Goal: Obtain resource: Download file/media

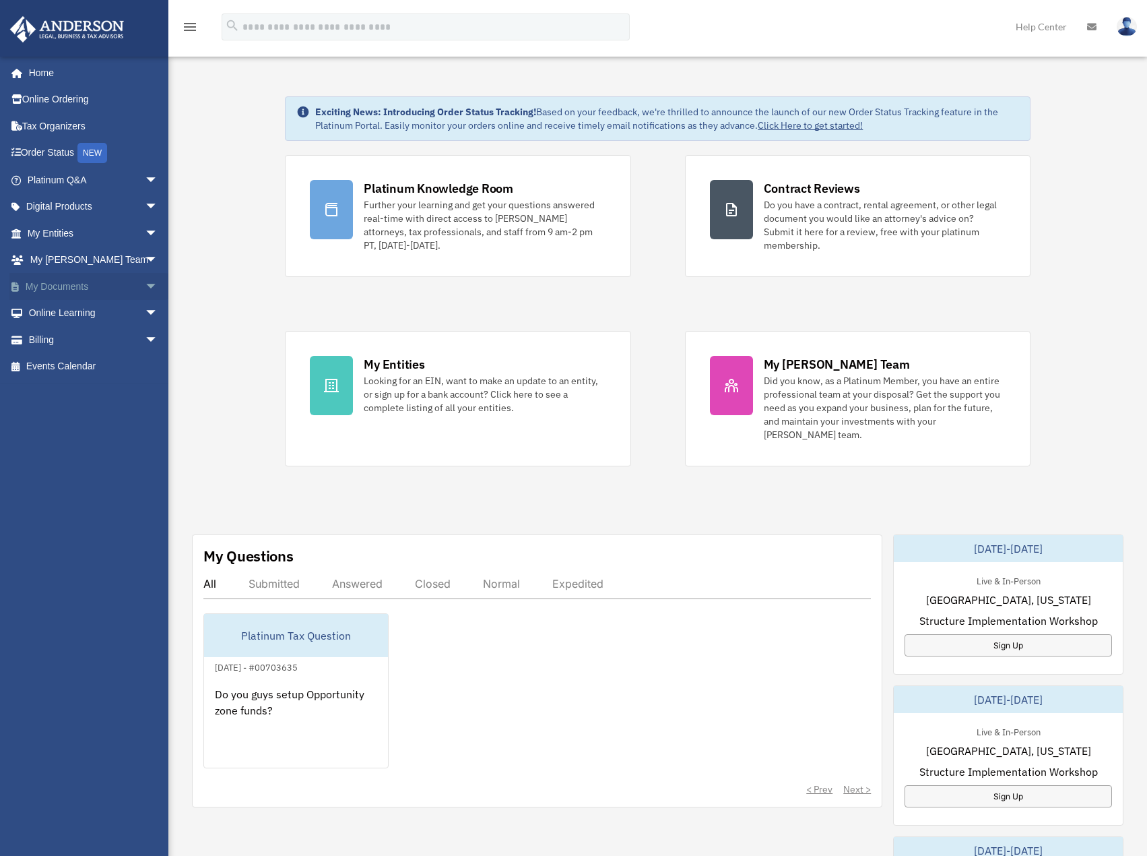
click at [75, 292] on link "My Documents arrow_drop_down" at bounding box center [93, 286] width 169 height 27
click at [145, 288] on span "arrow_drop_down" at bounding box center [158, 287] width 27 height 28
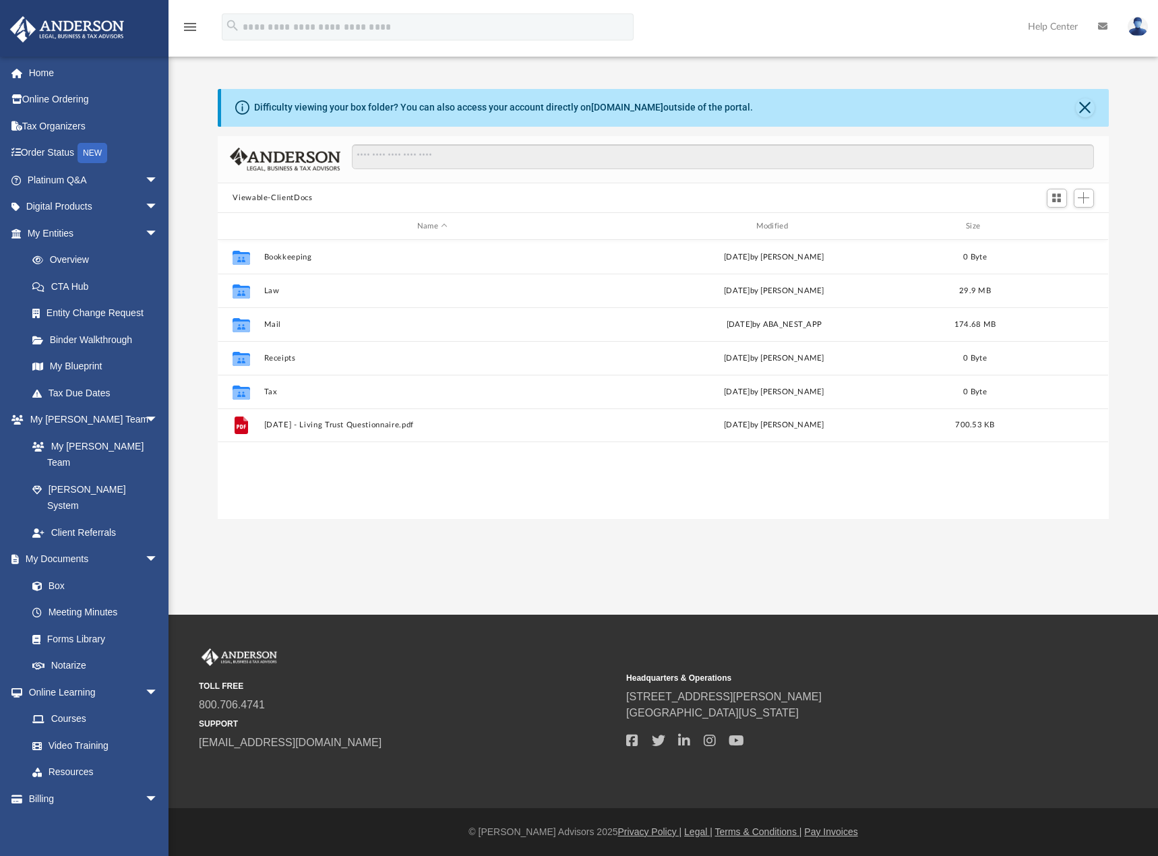
scroll to position [296, 880]
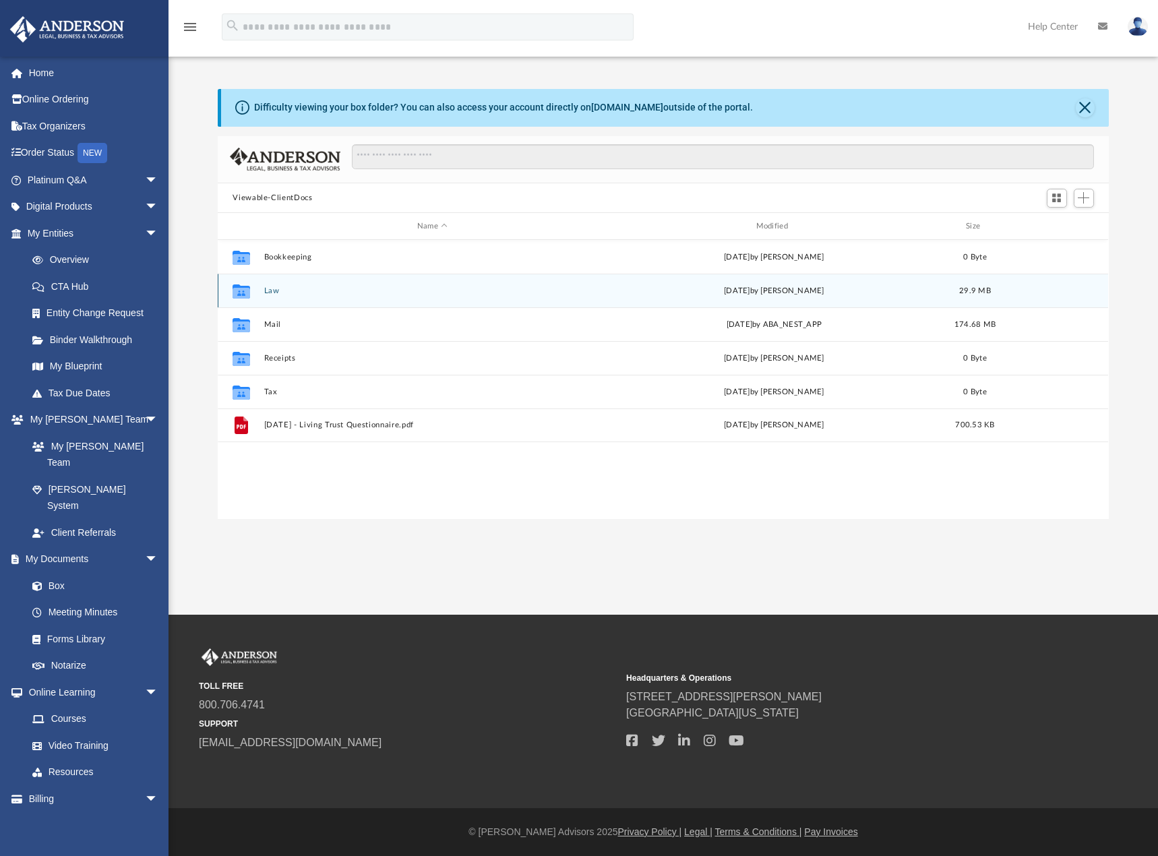
click at [280, 299] on div "Collaborated Folder Law [DATE] by [PERSON_NAME] 29.9 MB" at bounding box center [663, 291] width 890 height 34
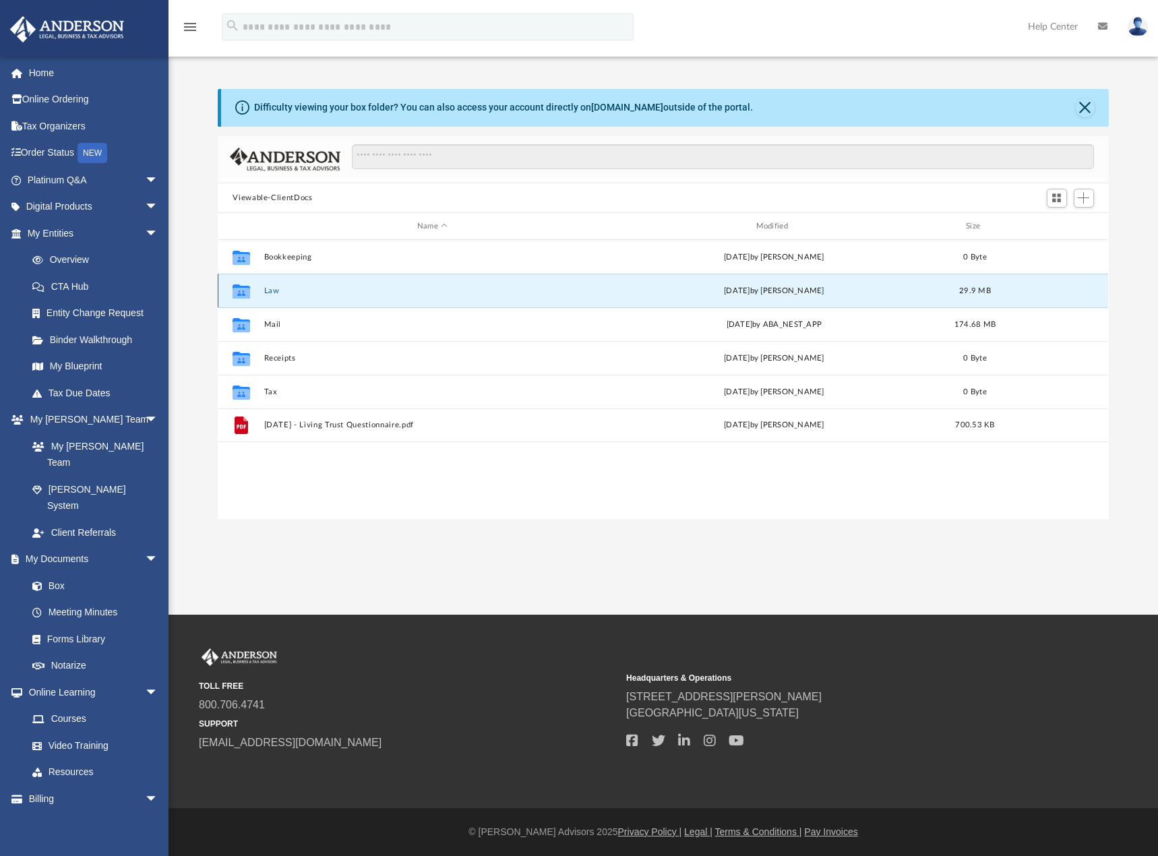
click at [276, 292] on button "Law" at bounding box center [432, 290] width 336 height 9
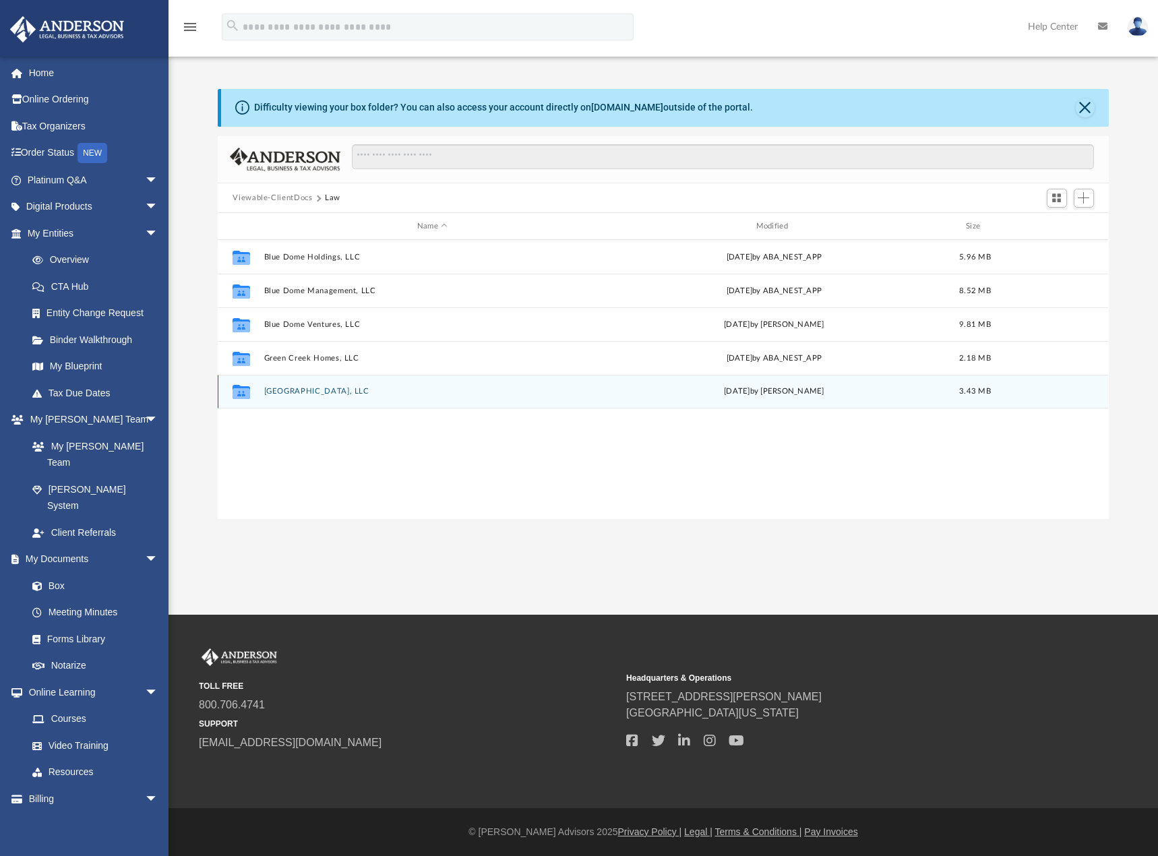
click at [313, 390] on button "[GEOGRAPHIC_DATA], LLC" at bounding box center [432, 391] width 336 height 9
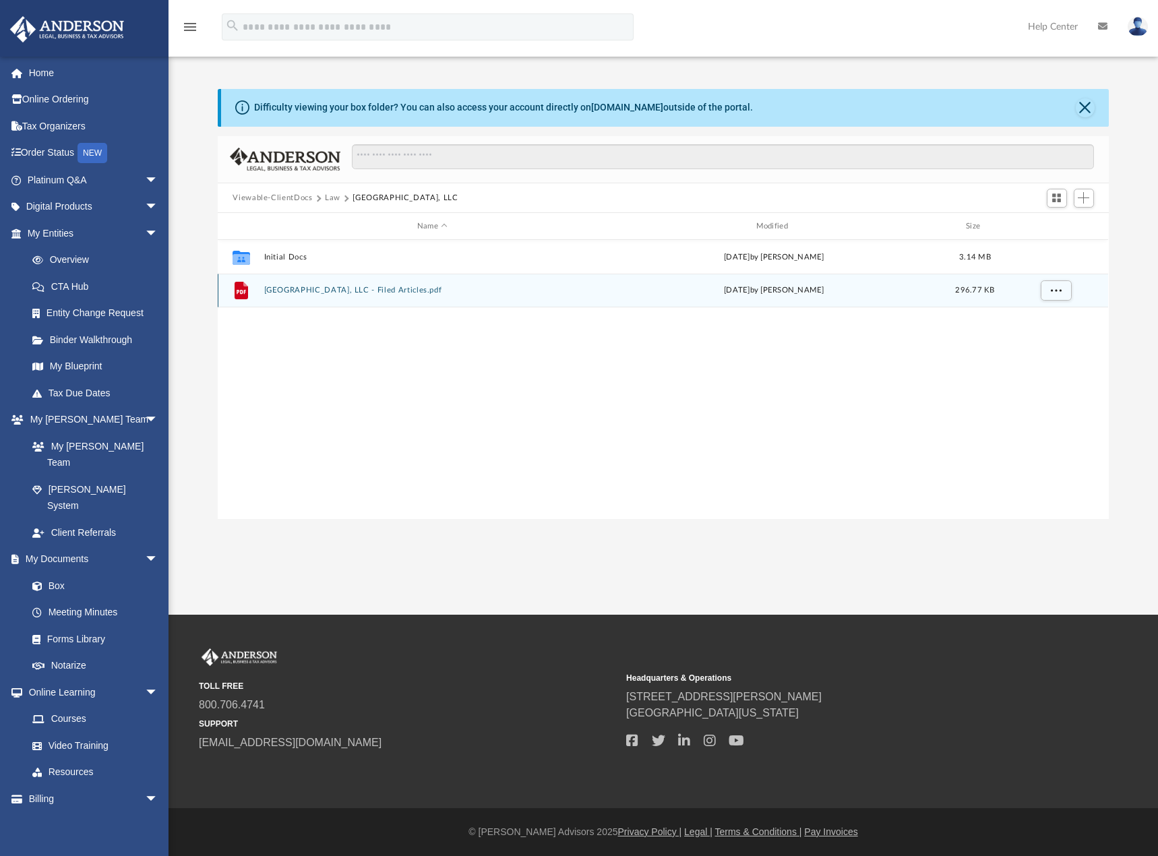
click at [341, 294] on button "[GEOGRAPHIC_DATA], LLC - Filed Articles.pdf" at bounding box center [432, 290] width 336 height 9
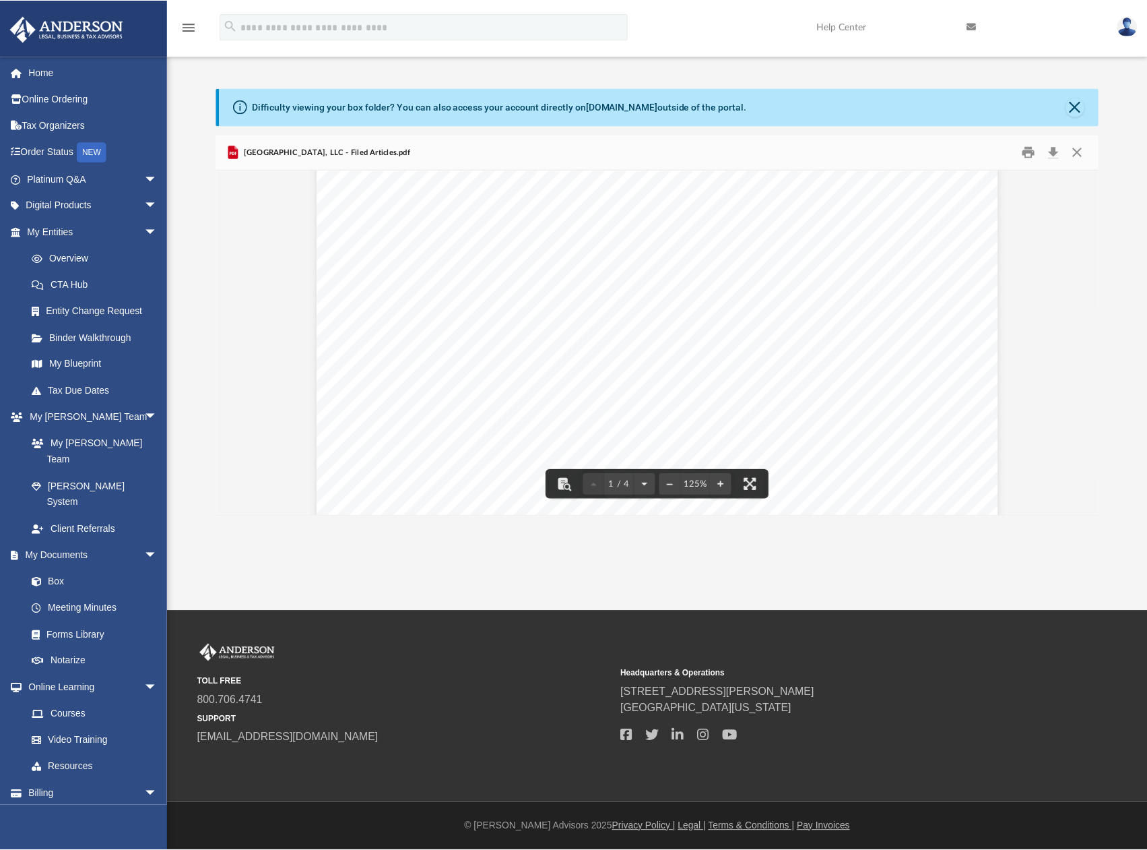
scroll to position [0, 0]
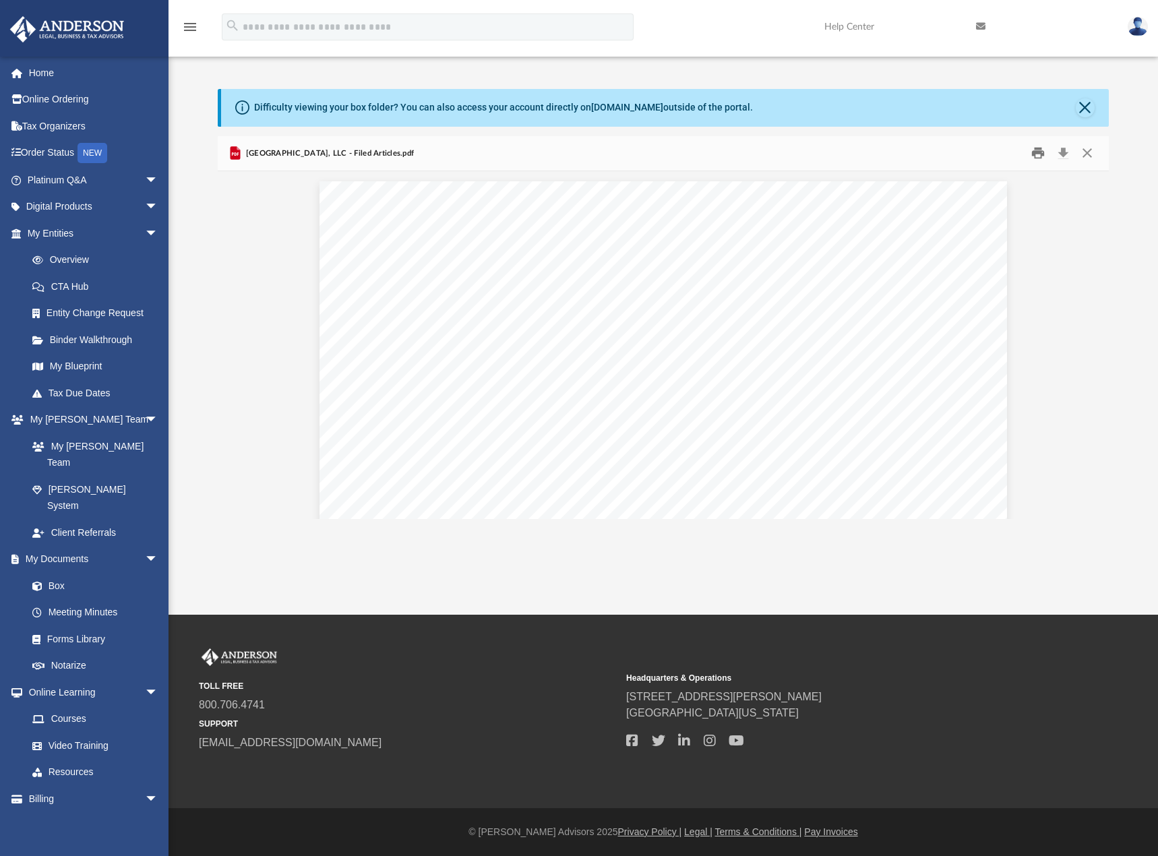
click at [1034, 155] on button "Print" at bounding box center [1037, 153] width 27 height 21
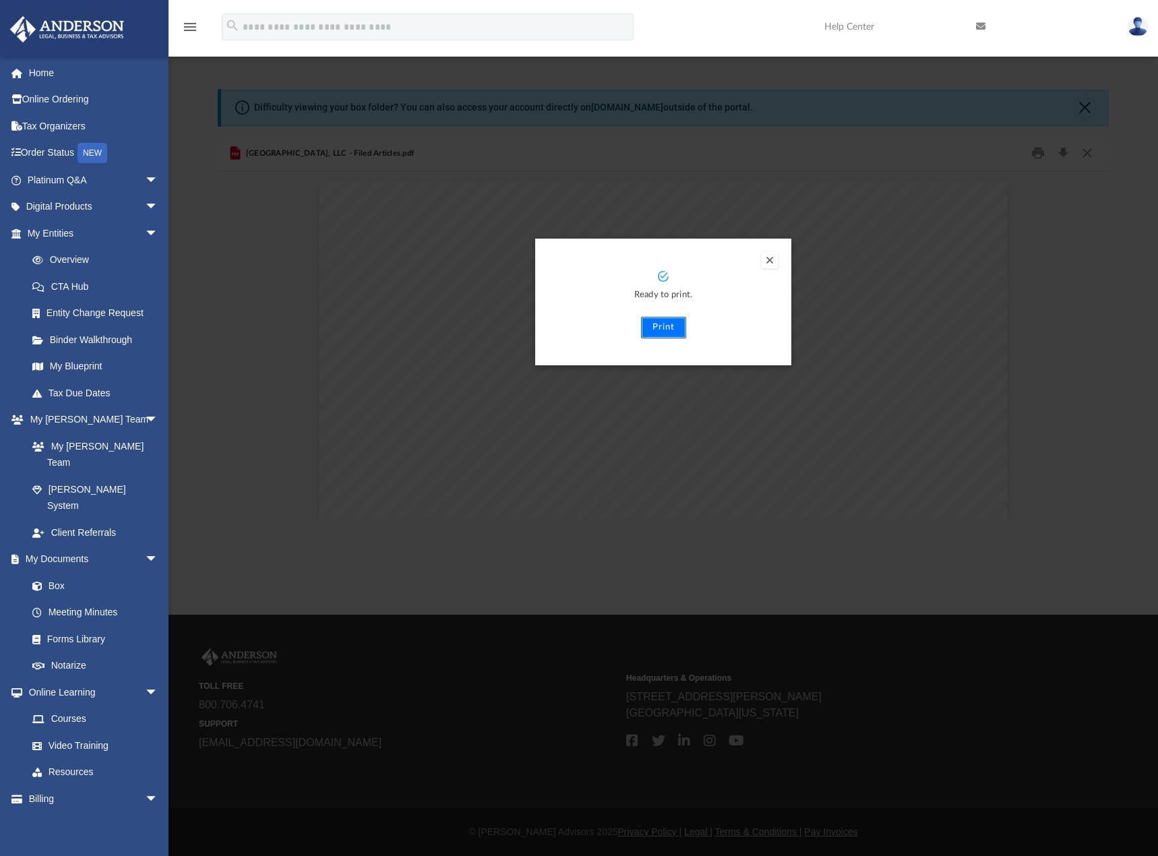
click at [656, 327] on button "Print" at bounding box center [663, 328] width 45 height 22
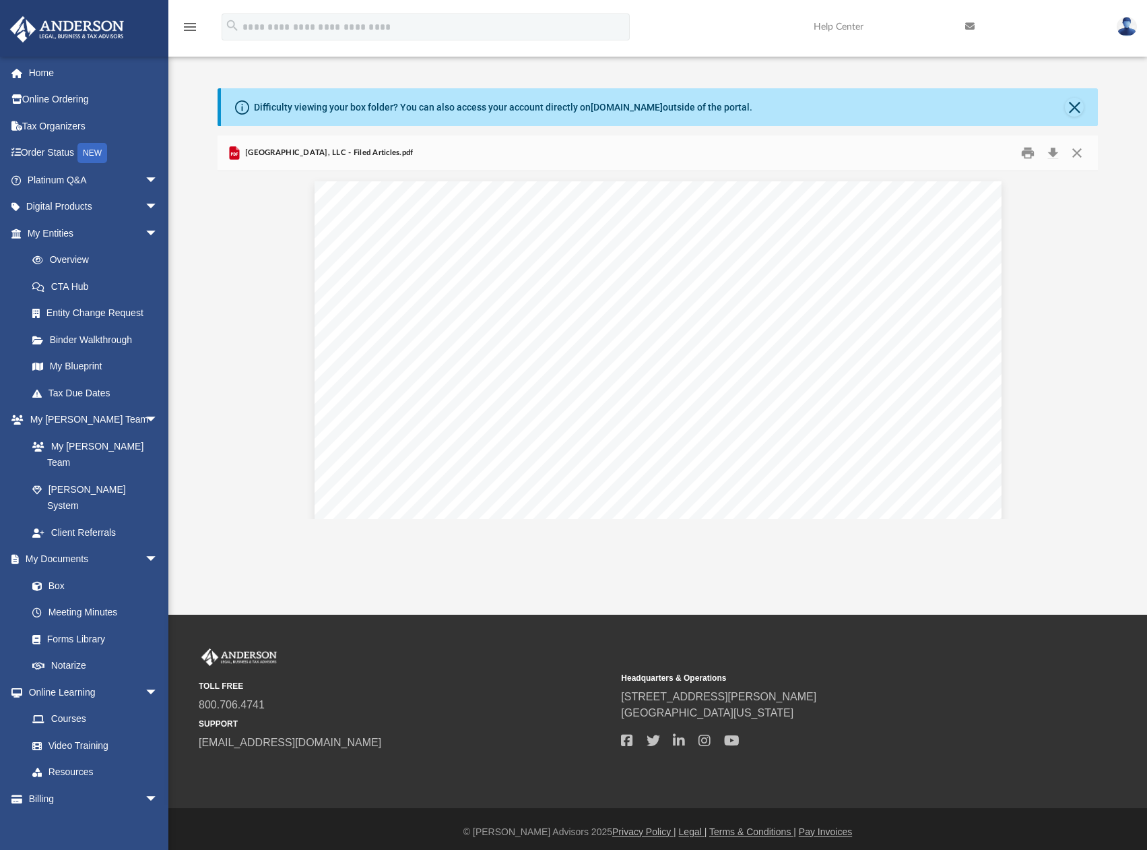
scroll to position [296, 871]
click at [1075, 104] on button "Close" at bounding box center [1074, 107] width 19 height 19
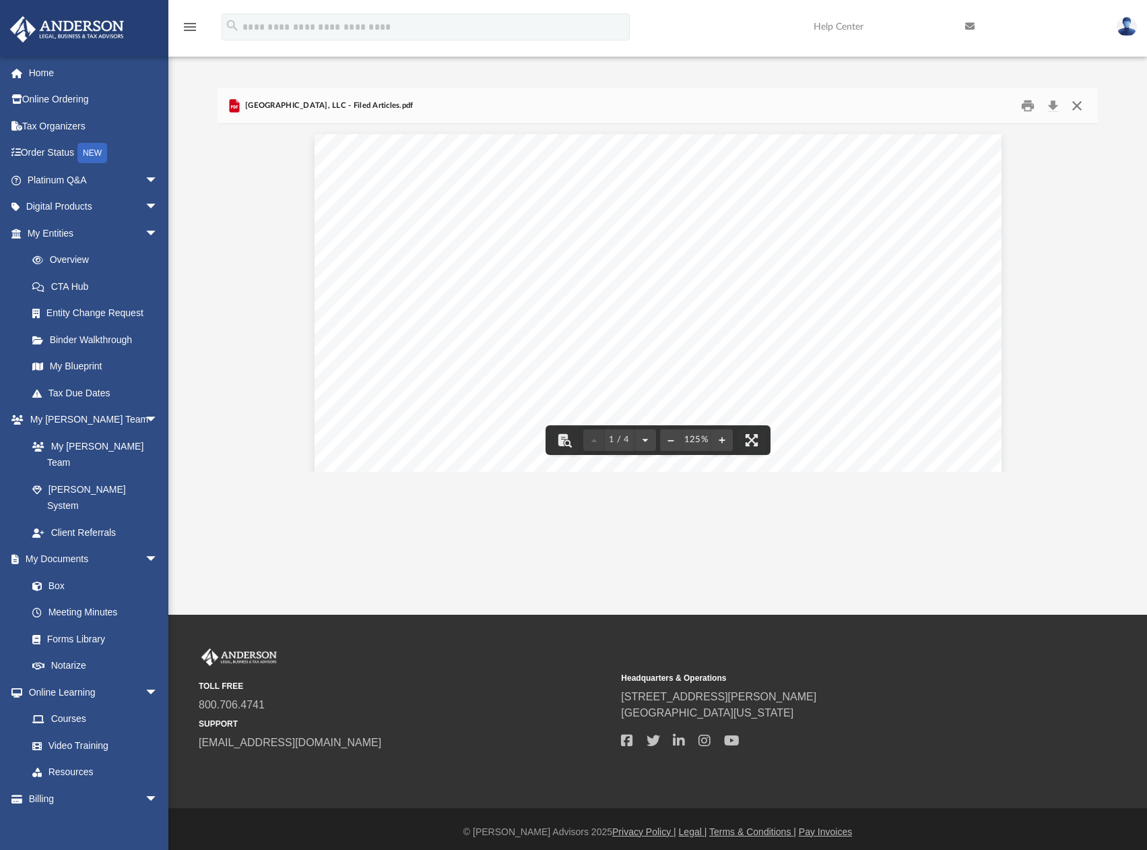
click at [1077, 108] on button "Close" at bounding box center [1077, 105] width 24 height 21
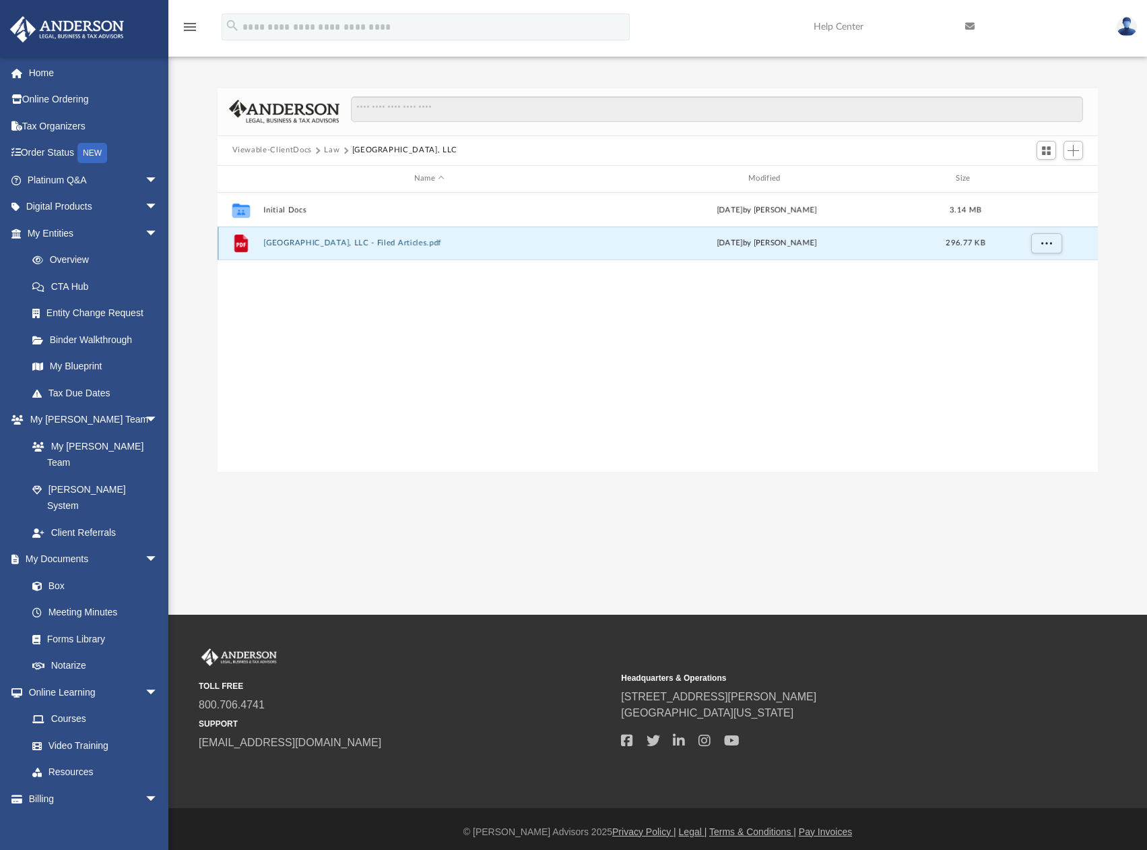
drag, startPoint x: 343, startPoint y: 245, endPoint x: 401, endPoint y: 247, distance: 58.0
click at [401, 247] on button "[GEOGRAPHIC_DATA], LLC - Filed Articles.pdf" at bounding box center [428, 243] width 331 height 9
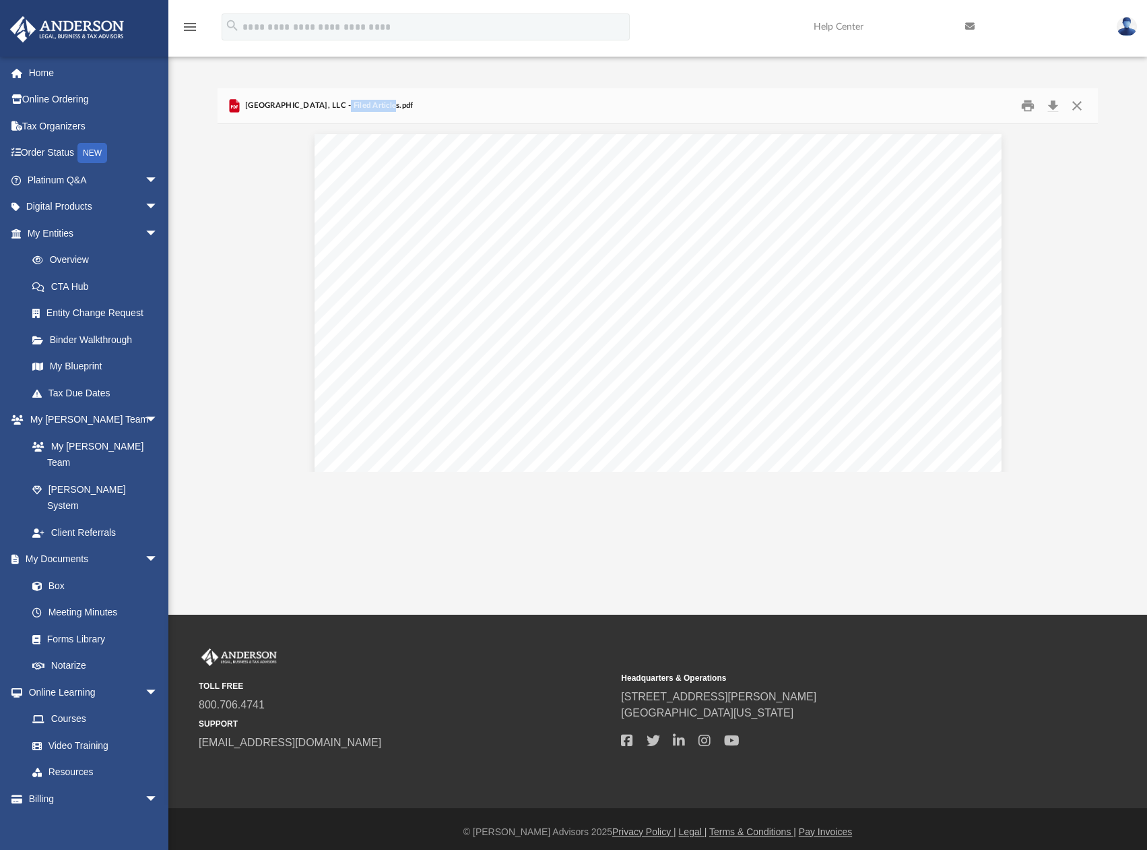
drag, startPoint x: 377, startPoint y: 106, endPoint x: 334, endPoint y: 106, distance: 43.8
click at [334, 106] on span "[GEOGRAPHIC_DATA], LLC - Filed Articles.pdf" at bounding box center [328, 106] width 171 height 12
copy span "Filed Articles"
click at [1081, 96] on button "Close" at bounding box center [1077, 105] width 24 height 21
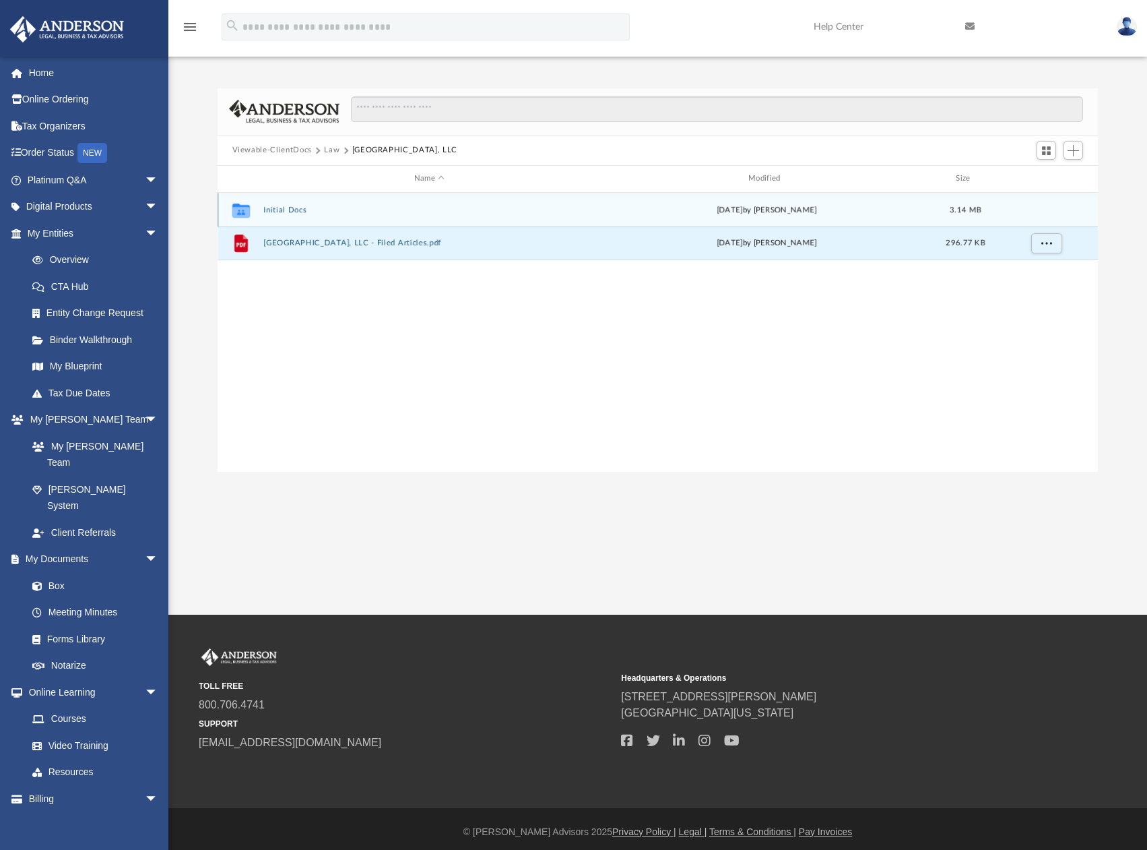
click at [323, 203] on div "Collaborated Folder Initial Docs [DATE] by [PERSON_NAME] 3.14 MB" at bounding box center [658, 210] width 881 height 34
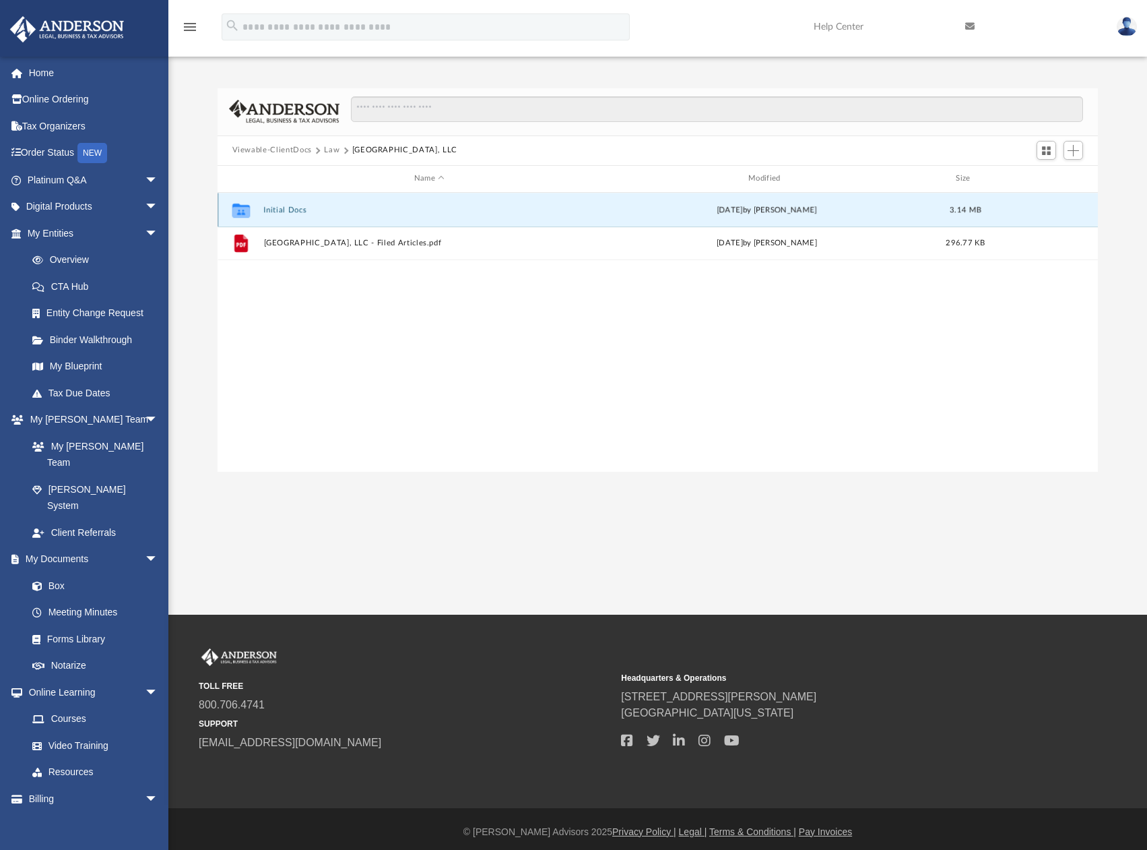
click at [323, 204] on div "Collaborated Folder Initial Docs [DATE] by [PERSON_NAME] 3.14 MB" at bounding box center [658, 210] width 881 height 34
click at [278, 215] on div "Collaborated Folder Initial Docs [DATE] by [PERSON_NAME] 3.14 MB" at bounding box center [658, 210] width 881 height 34
click at [243, 212] on icon "grid" at bounding box center [241, 210] width 18 height 14
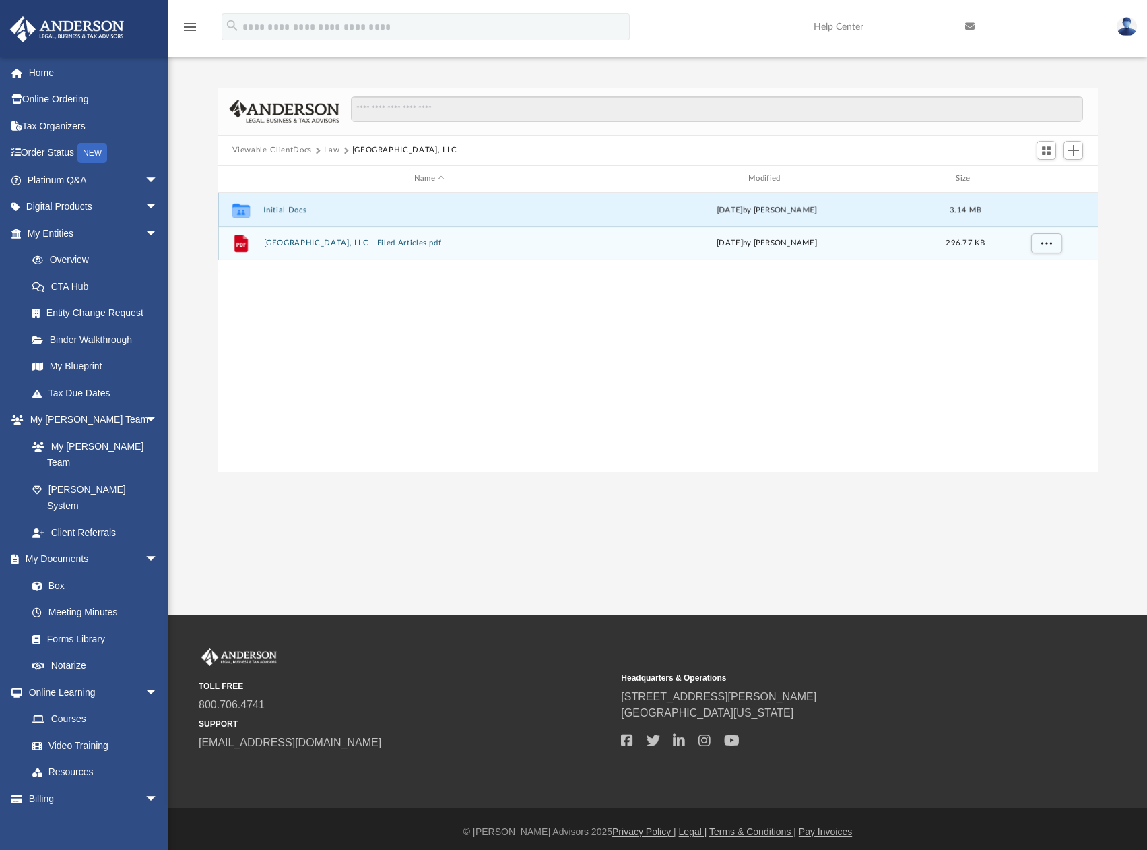
drag, startPoint x: 350, startPoint y: 215, endPoint x: 387, endPoint y: 227, distance: 38.4
click at [352, 215] on div "Collaborated Folder Initial Docs [DATE] by [PERSON_NAME] 3.14 MB" at bounding box center [658, 210] width 881 height 34
click at [436, 251] on div "File [GEOGRAPHIC_DATA], LLC - Filed Articles.pdf [DATE] by [PERSON_NAME] 296.77…" at bounding box center [658, 243] width 881 height 34
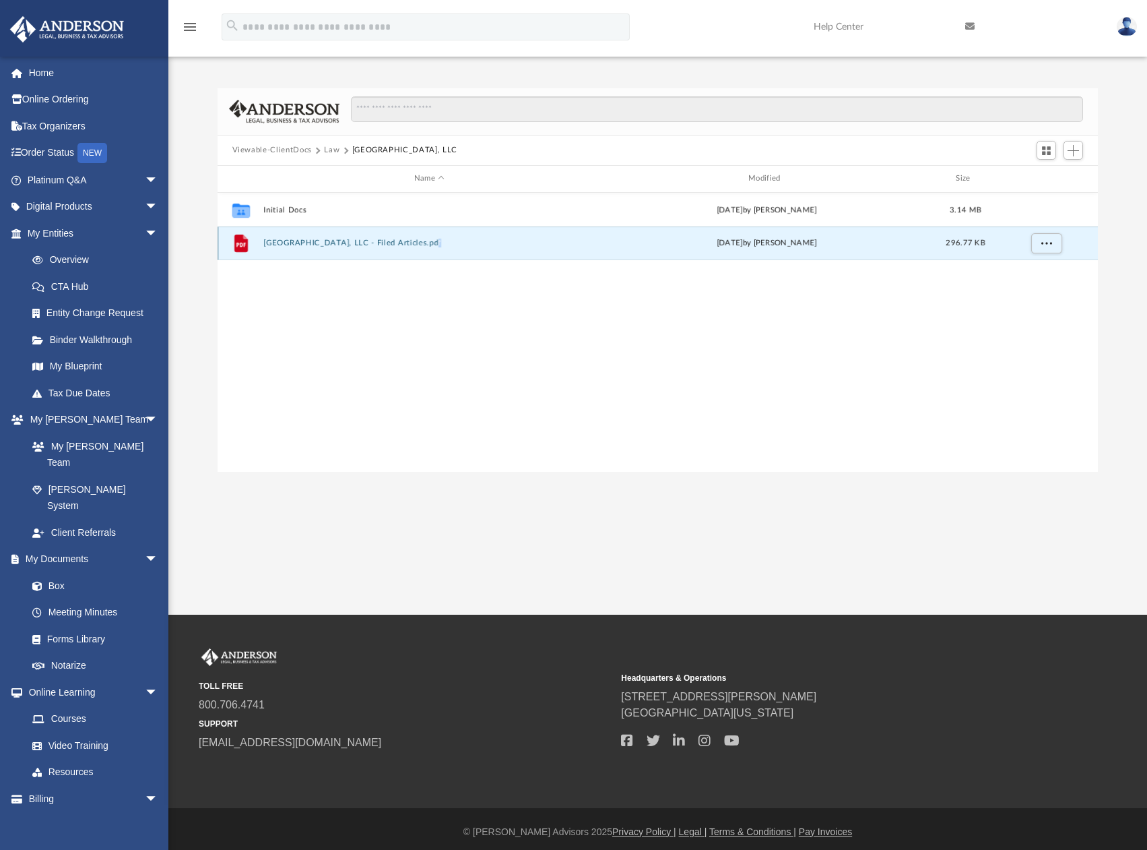
click at [436, 251] on div "File [GEOGRAPHIC_DATA], LLC - Filed Articles.pdf [DATE] by [PERSON_NAME] 296.77…" at bounding box center [658, 243] width 881 height 34
click at [330, 152] on button "Law" at bounding box center [331, 150] width 15 height 12
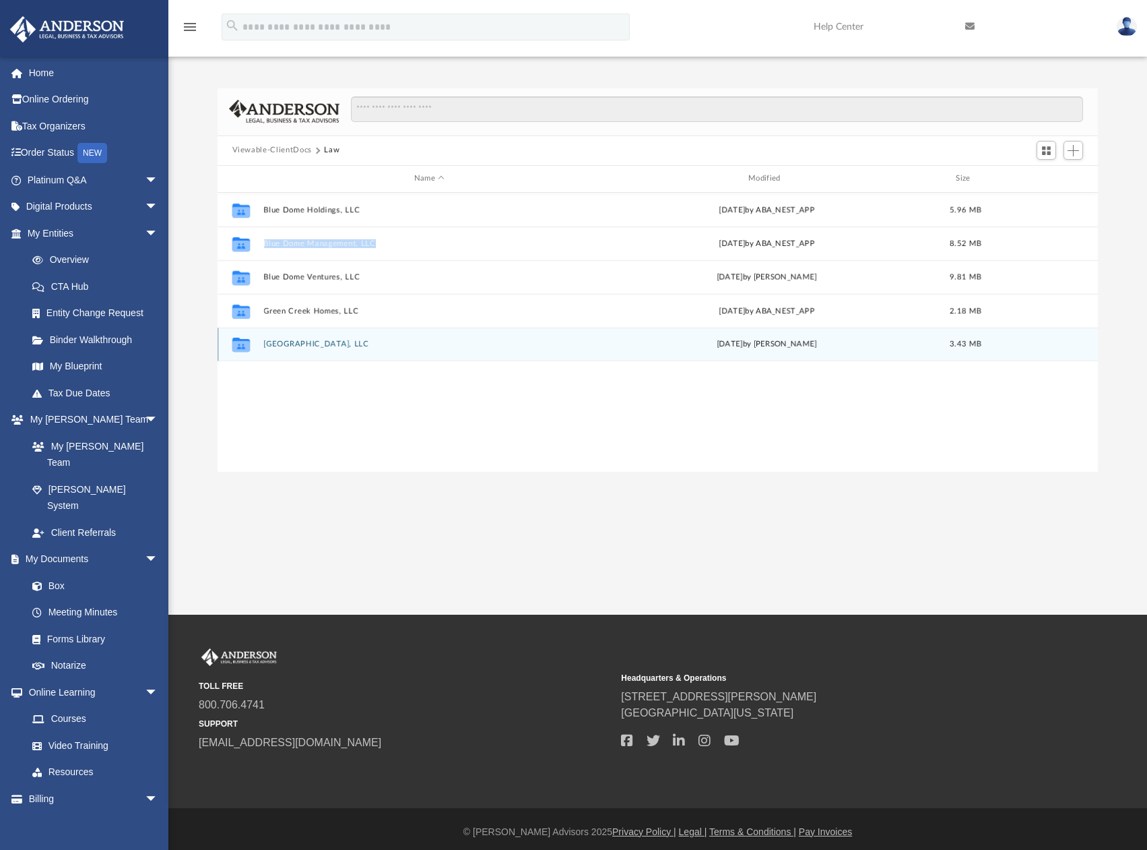
click at [333, 348] on button "[GEOGRAPHIC_DATA], LLC" at bounding box center [428, 344] width 331 height 9
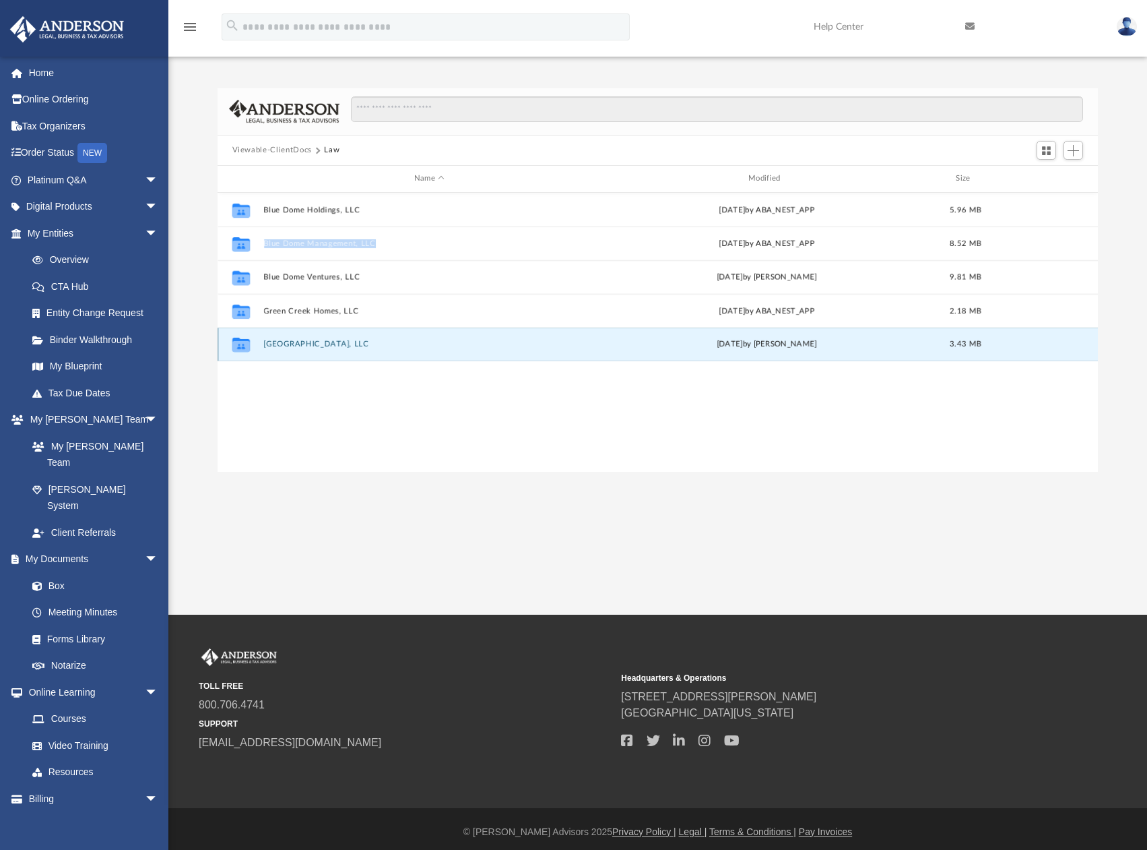
click at [333, 348] on button "[GEOGRAPHIC_DATA], LLC" at bounding box center [428, 344] width 331 height 9
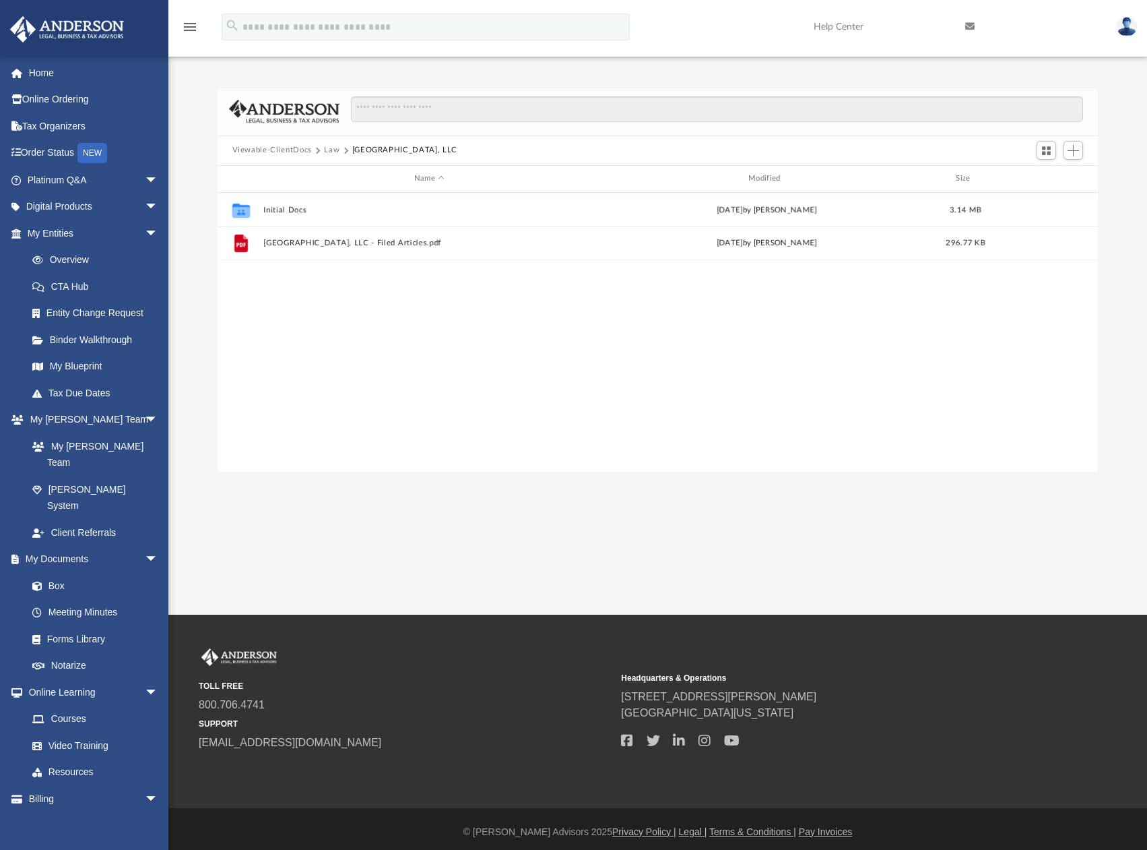
click at [523, 326] on div "Collaborated Folder Initial Docs [DATE] by [PERSON_NAME] 3.14 MB File South Loo…" at bounding box center [658, 332] width 881 height 279
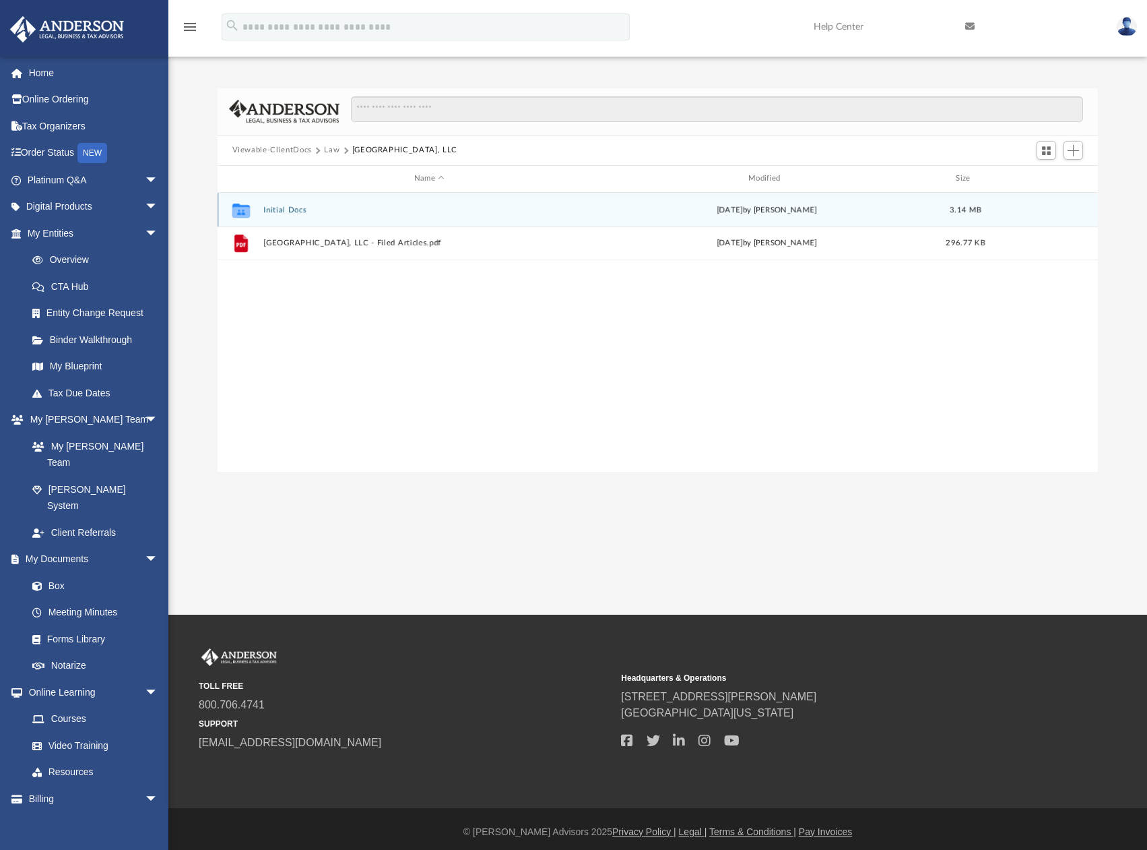
click at [276, 211] on button "Initial Docs" at bounding box center [428, 210] width 331 height 9
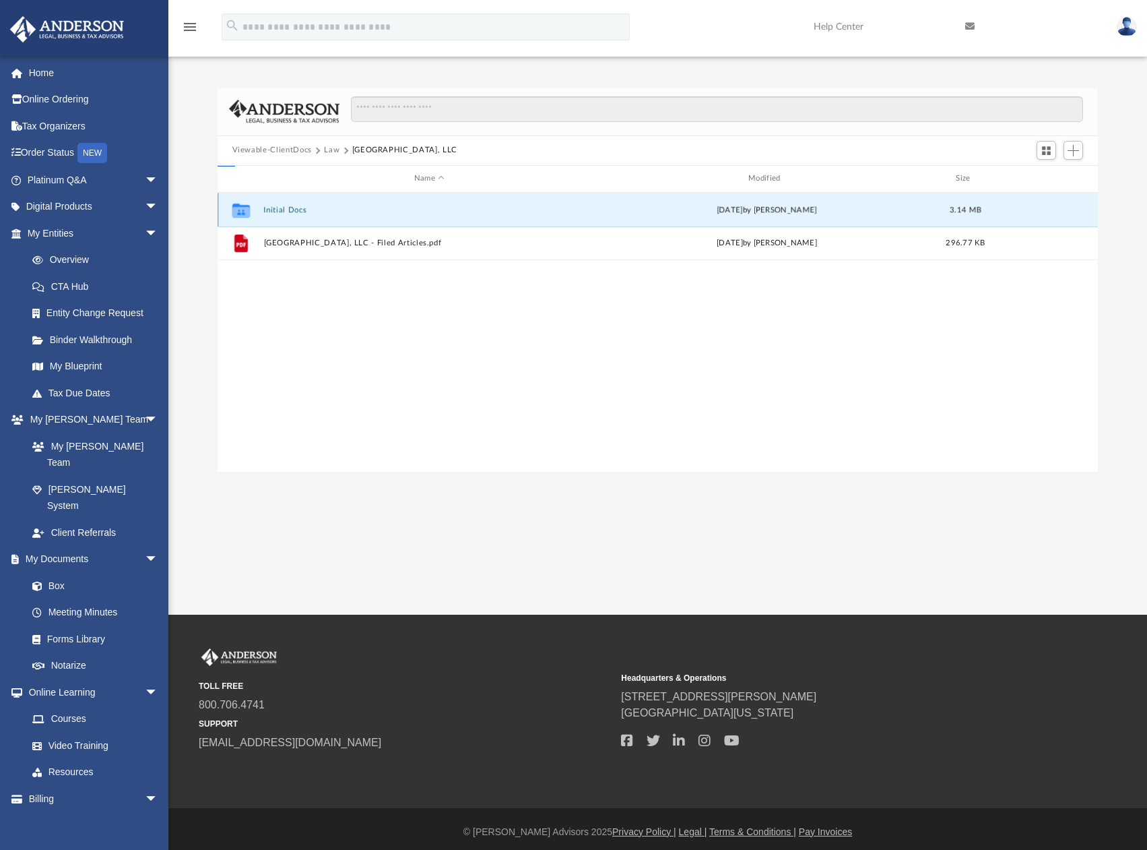
click at [276, 211] on button "Initial Docs" at bounding box center [428, 210] width 331 height 9
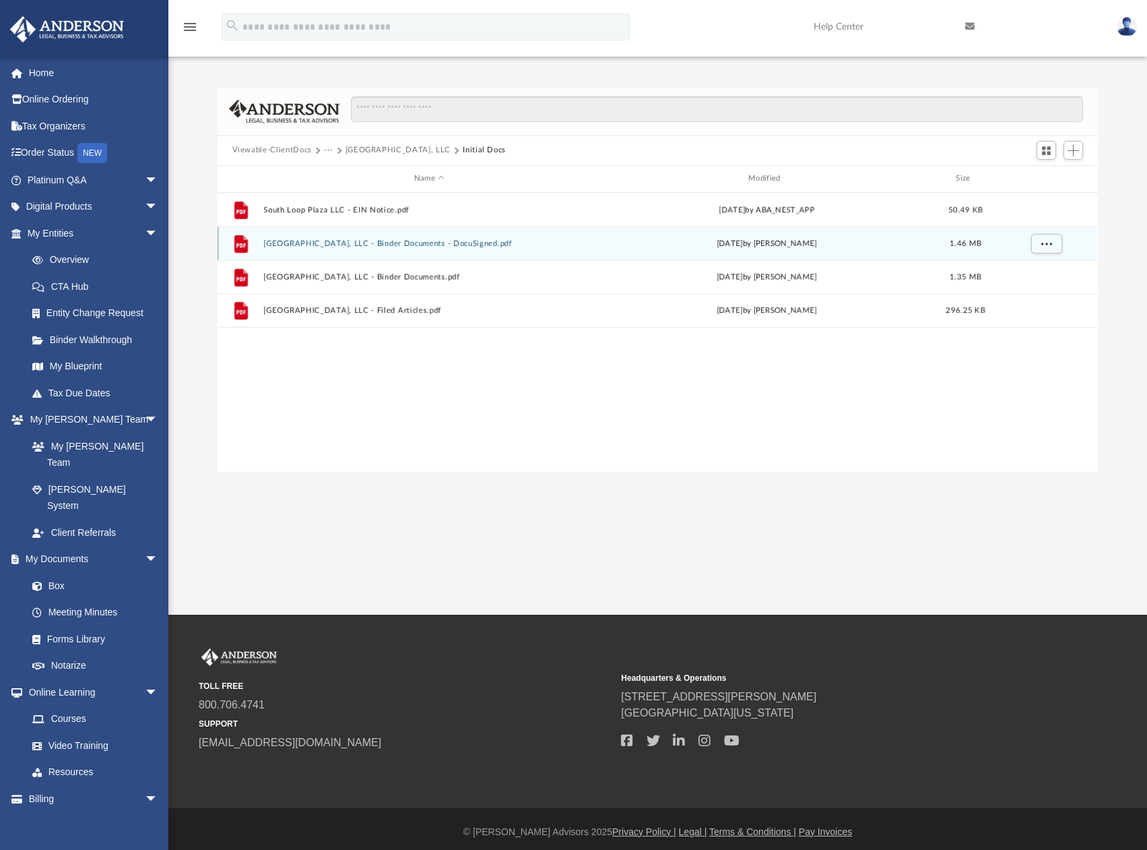
click at [536, 251] on div "File [GEOGRAPHIC_DATA], LLC - Binder Documents - DocuSigned.pdf [DATE] by [PERS…" at bounding box center [658, 243] width 881 height 34
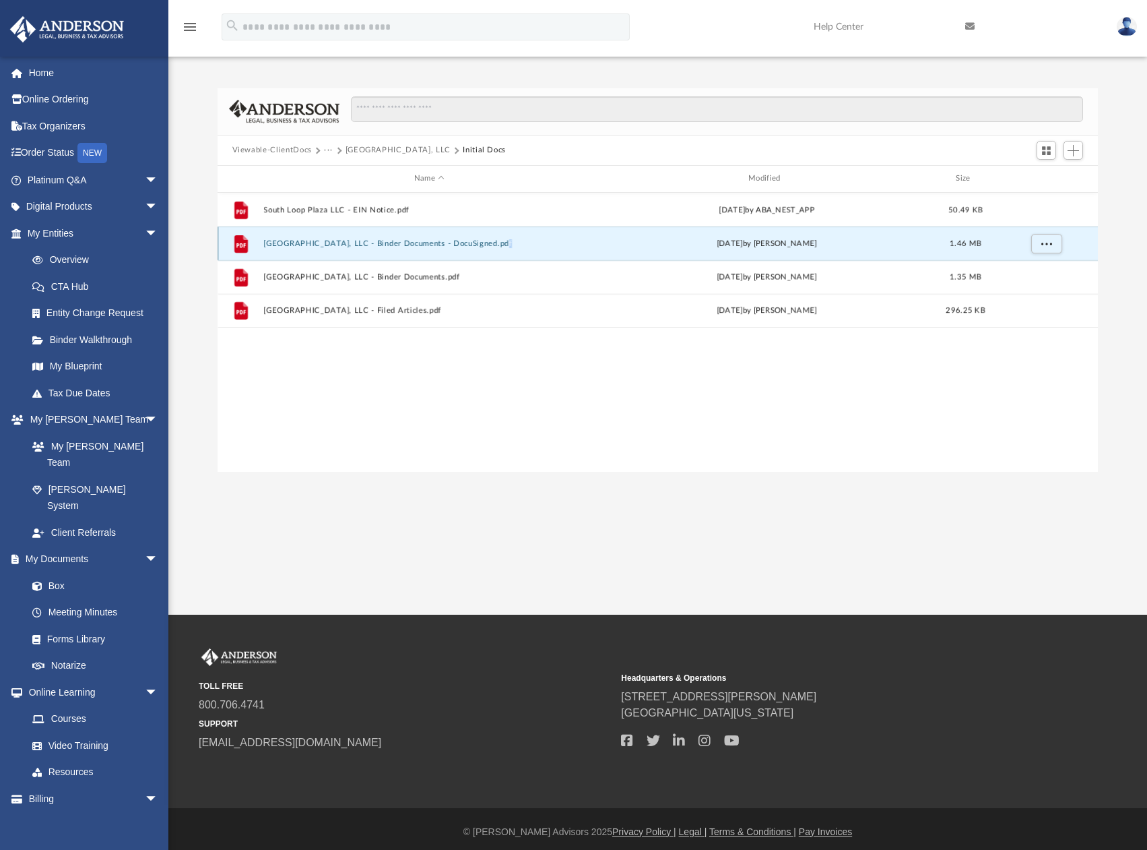
click at [536, 251] on div "File [GEOGRAPHIC_DATA], LLC - Binder Documents - DocuSigned.pdf [DATE] by [PERS…" at bounding box center [658, 243] width 881 height 34
click at [362, 242] on button "[GEOGRAPHIC_DATA], LLC - Binder Documents - DocuSigned.pdf" at bounding box center [428, 243] width 331 height 9
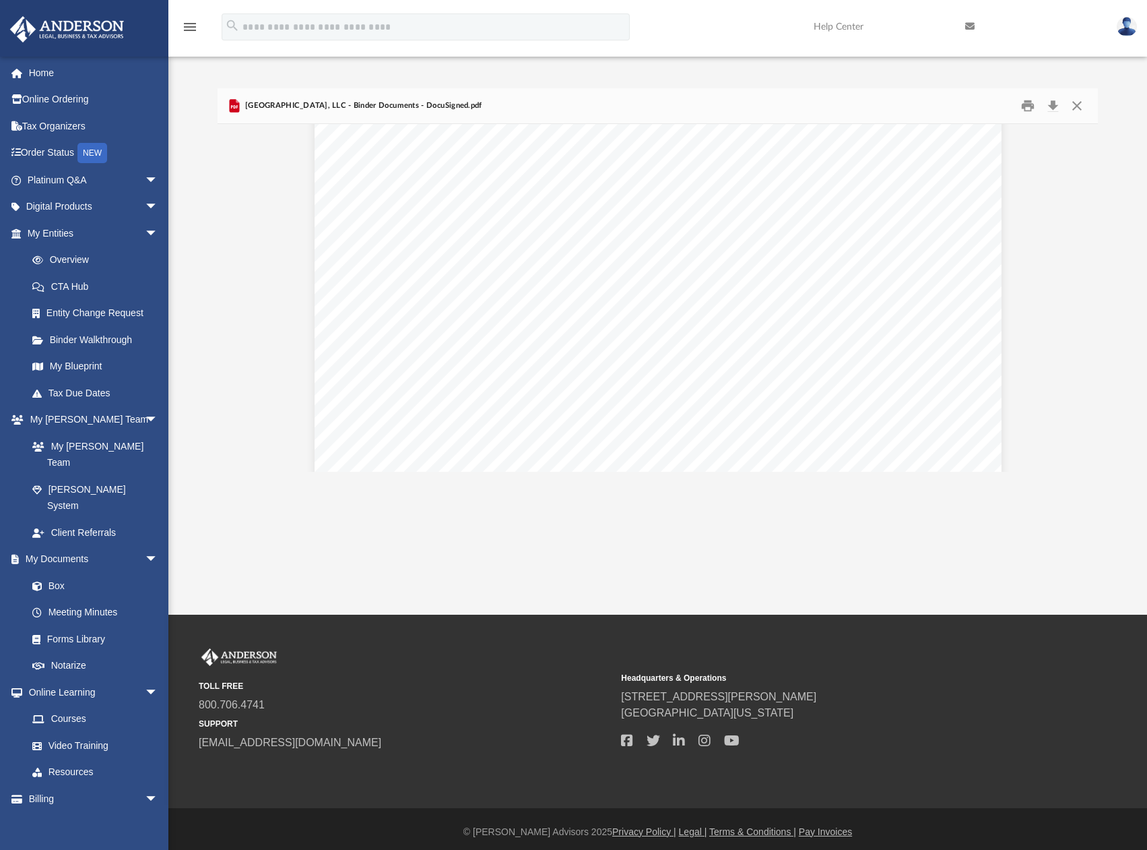
scroll to position [46473, 0]
click at [1085, 105] on button "Close" at bounding box center [1077, 105] width 24 height 21
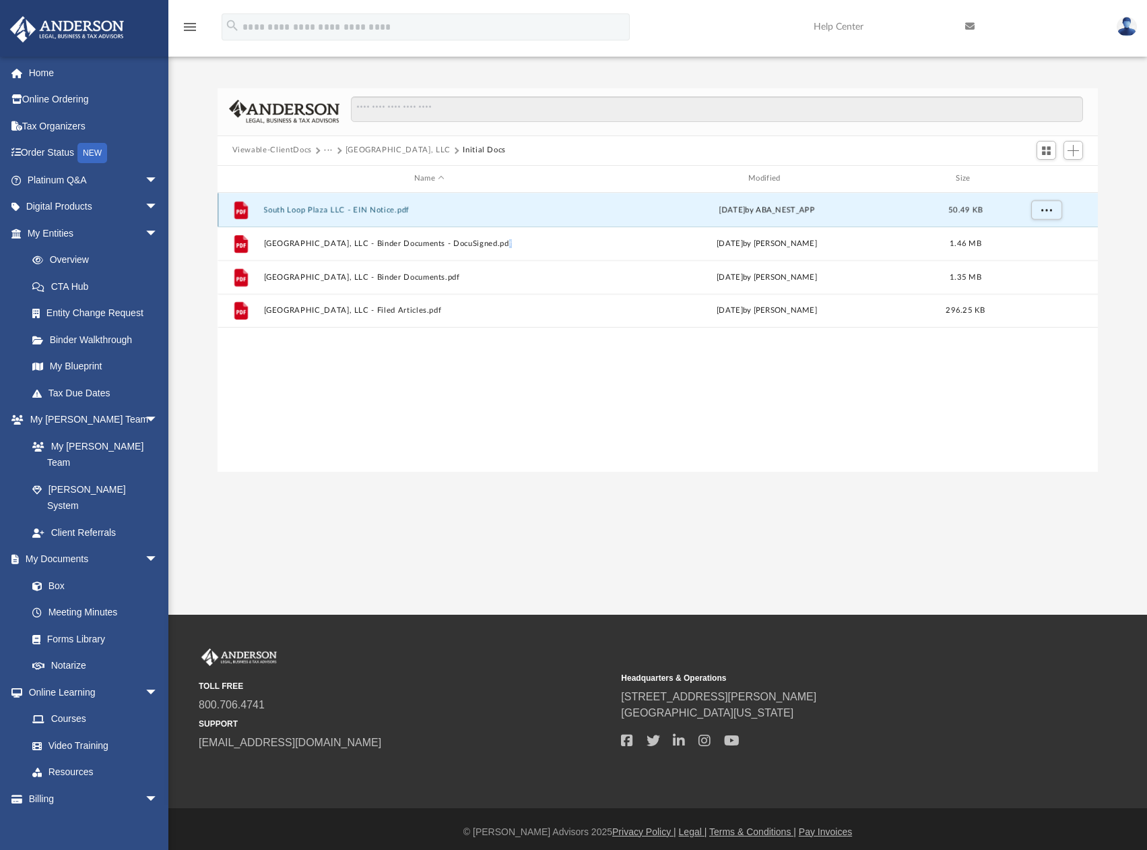
click at [398, 211] on button "South Loop Plaza LLC - EIN Notice.pdf" at bounding box center [428, 210] width 331 height 9
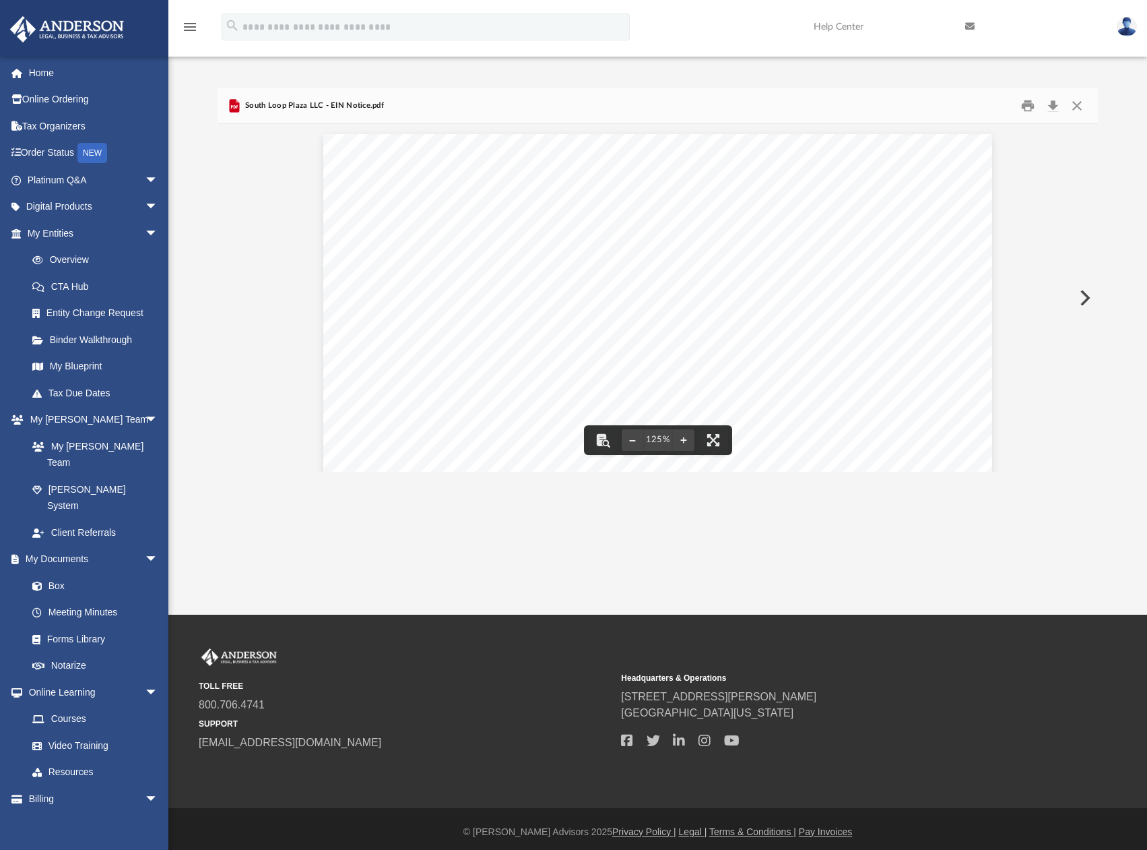
drag, startPoint x: 488, startPoint y: 319, endPoint x: 474, endPoint y: 319, distance: 14.1
click at [474, 319] on div "Your Progress: 1. Identity 2. Authenticate 3. Addresses 4. Details 5. EIN Confi…" at bounding box center [657, 607] width 669 height 947
drag, startPoint x: 514, startPoint y: 319, endPoint x: 495, endPoint y: 321, distance: 19.0
click at [495, 321] on span "[US_EMPLOYER_IDENTIFICATION_NUMBER]" at bounding box center [588, 320] width 216 height 10
click at [561, 317] on div "Your Progress: 1. Identity 2. Authenticate 3. Addresses 4. Details 5. EIN Confi…" at bounding box center [657, 607] width 669 height 947
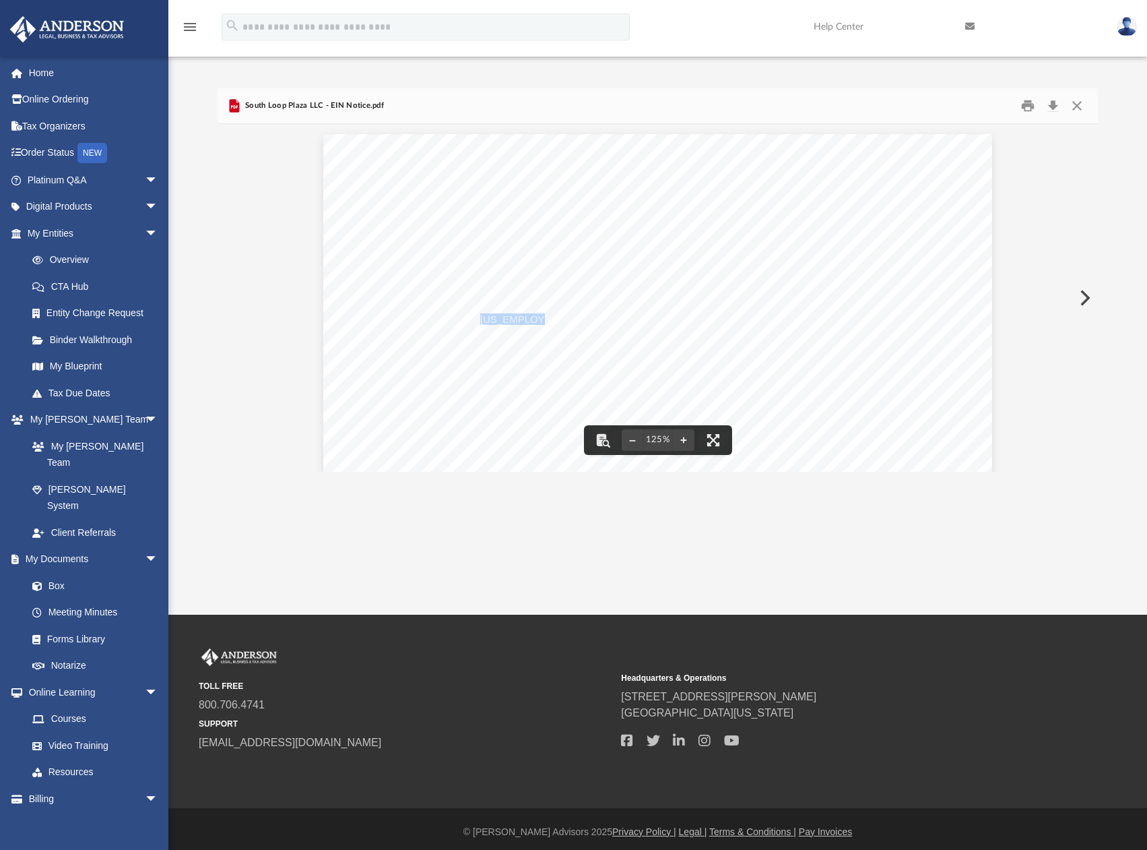
drag, startPoint x: 478, startPoint y: 322, endPoint x: 529, endPoint y: 321, distance: 50.5
click at [529, 321] on span "[US_EMPLOYER_IDENTIFICATION_NUMBER]" at bounding box center [588, 320] width 216 height 10
